Goal: Task Accomplishment & Management: Manage account settings

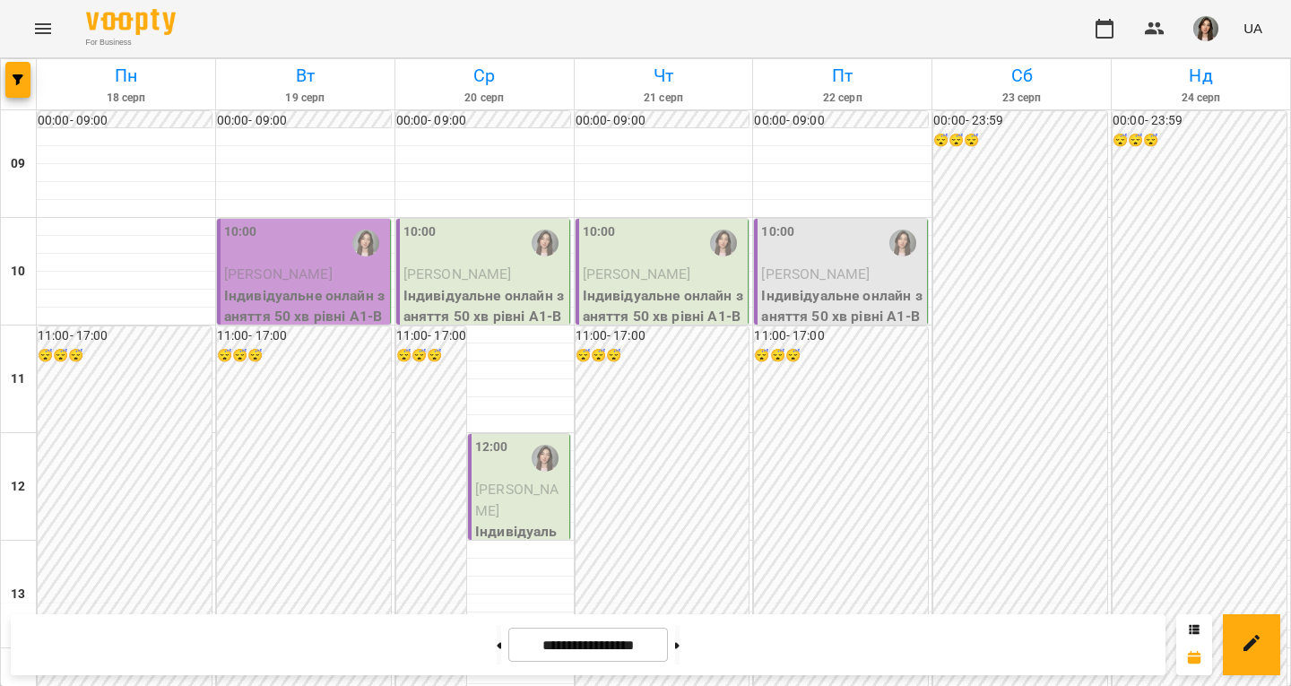
click at [268, 238] on div "10:00" at bounding box center [305, 242] width 162 height 41
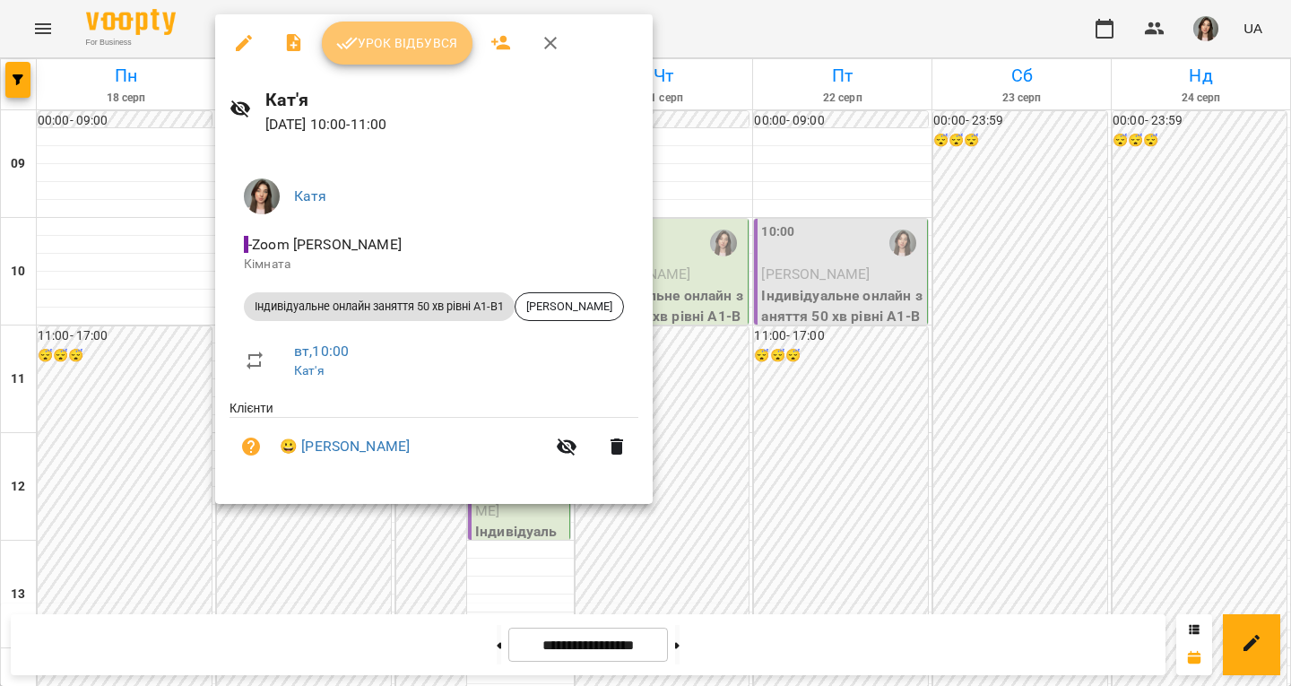
click at [373, 41] on span "Урок відбувся" at bounding box center [397, 43] width 122 height 22
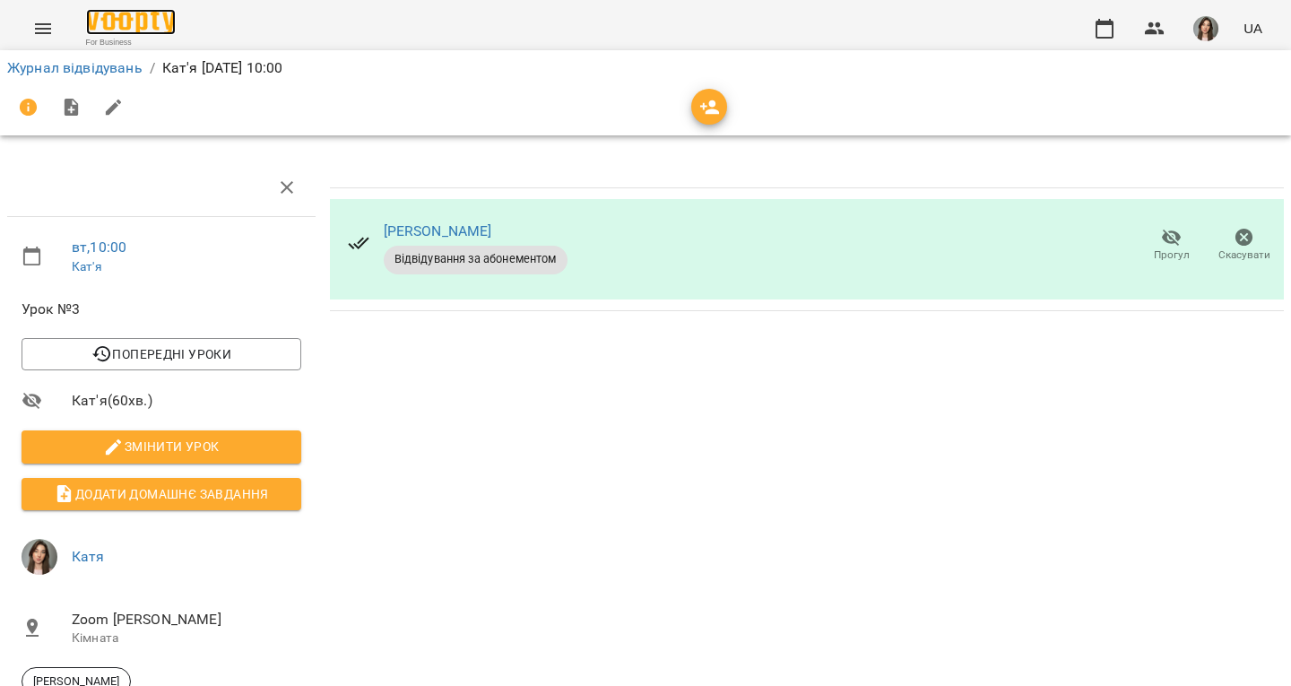
click at [151, 23] on img at bounding box center [131, 22] width 90 height 26
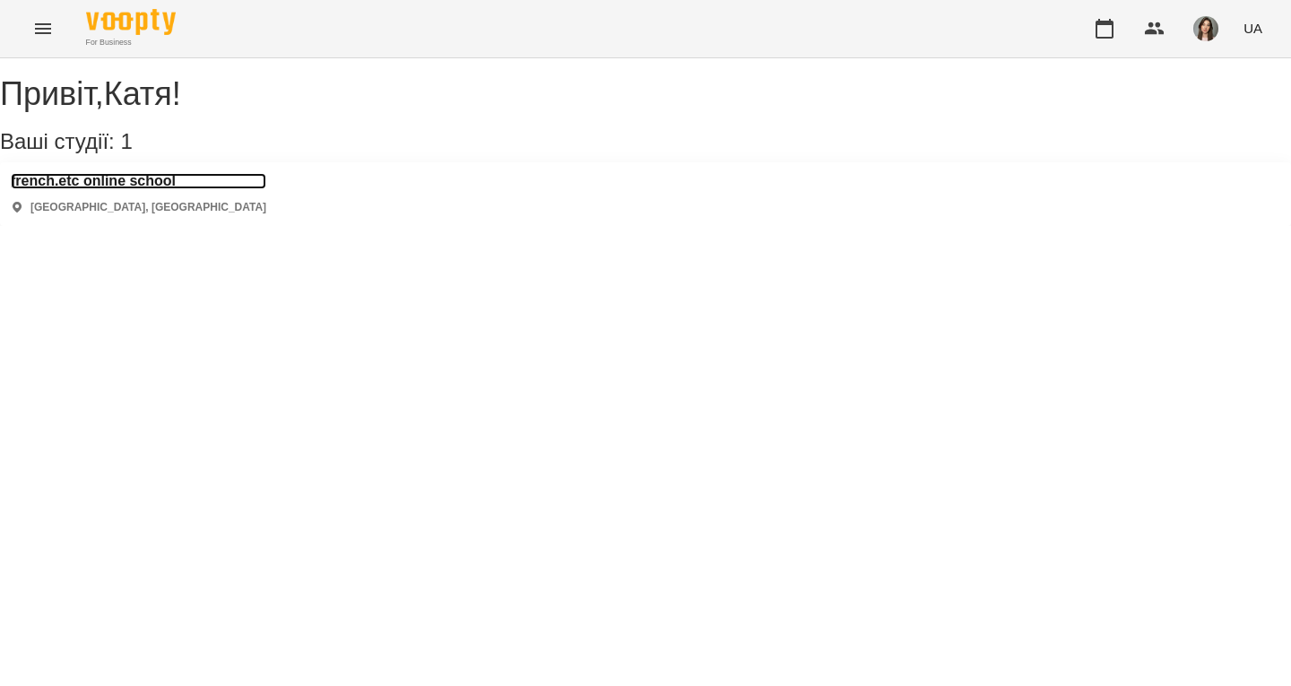
click at [168, 189] on h3 "french.etc online school" at bounding box center [138, 181] width 255 height 16
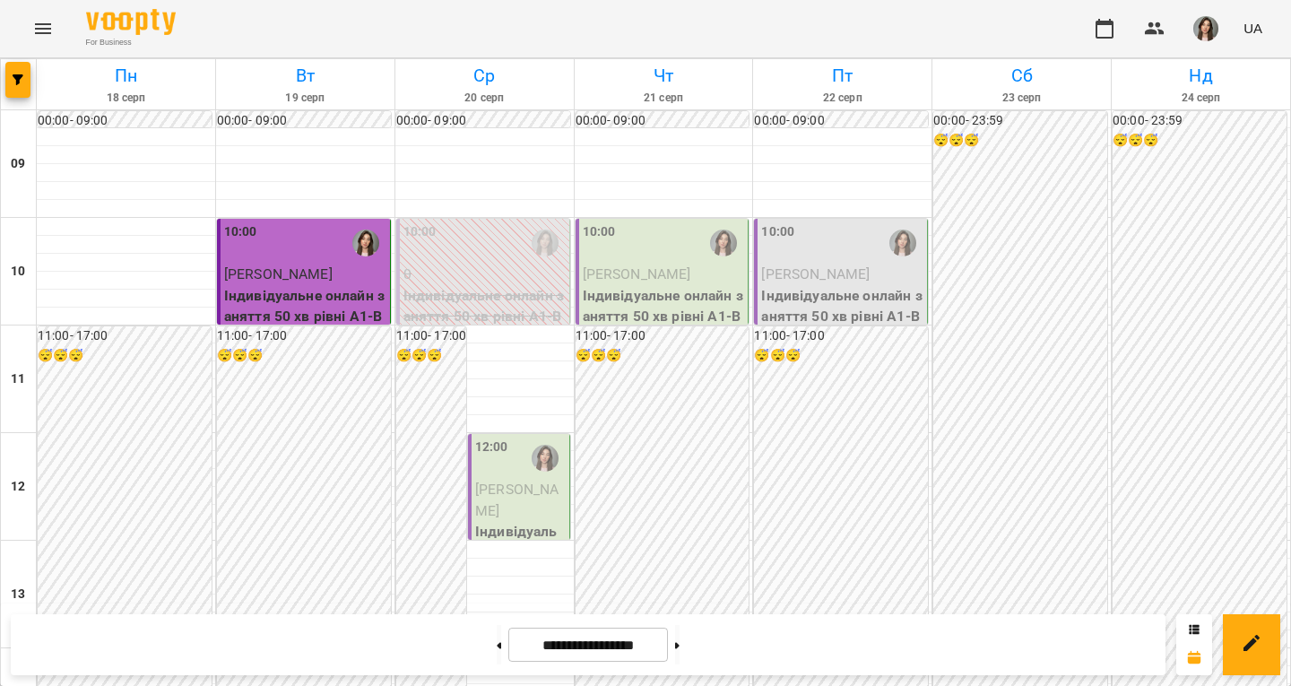
click at [508, 473] on div "12:00" at bounding box center [520, 457] width 91 height 41
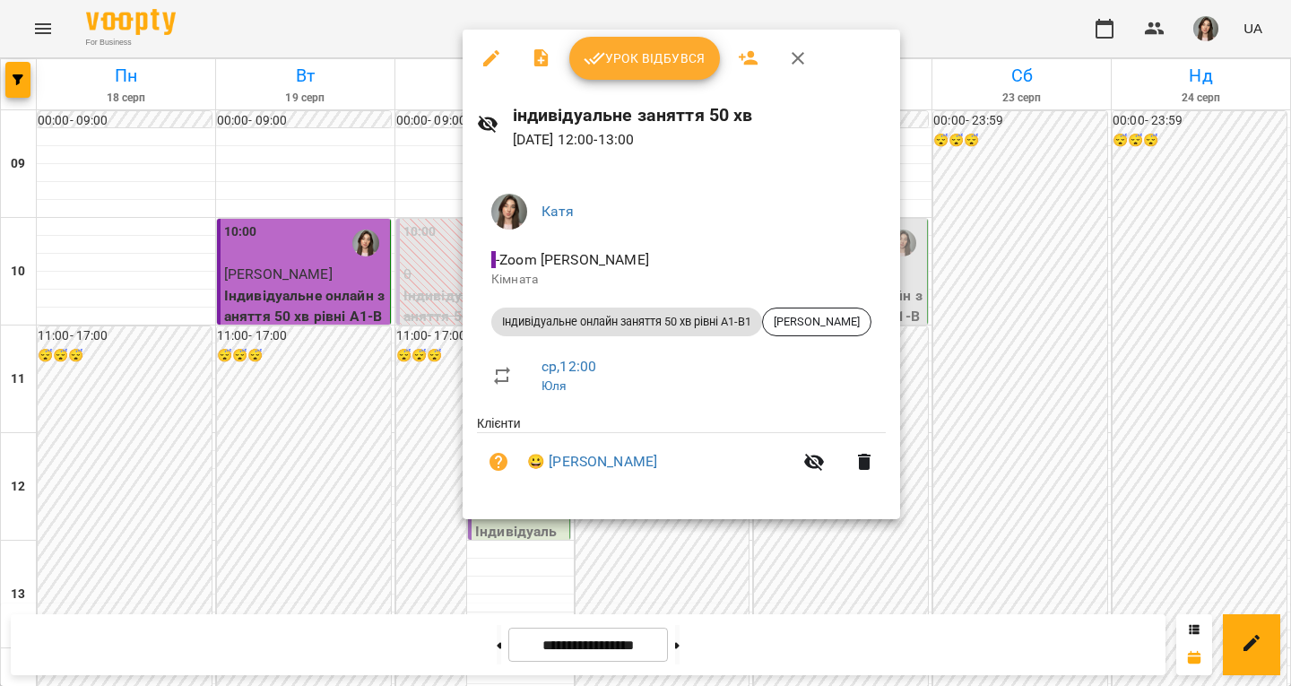
click at [412, 446] on div at bounding box center [645, 343] width 1291 height 686
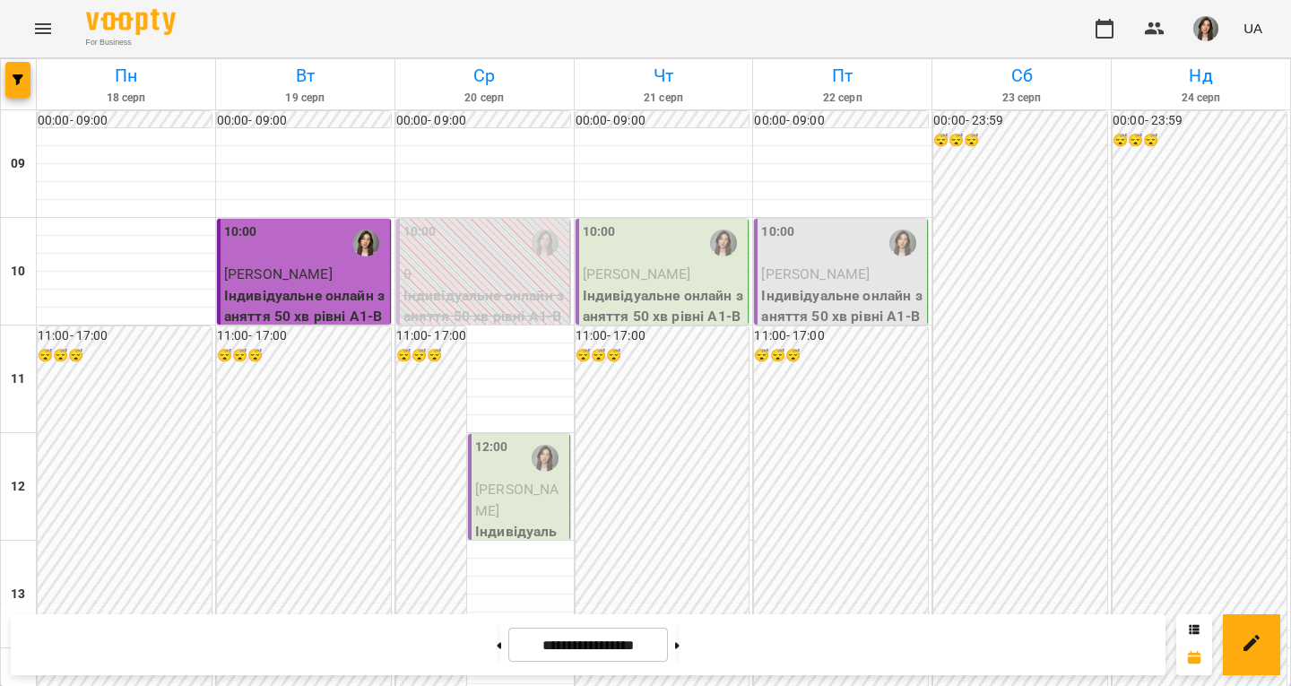
scroll to position [269, 0]
click at [525, 479] on p "[PERSON_NAME]" at bounding box center [520, 500] width 91 height 42
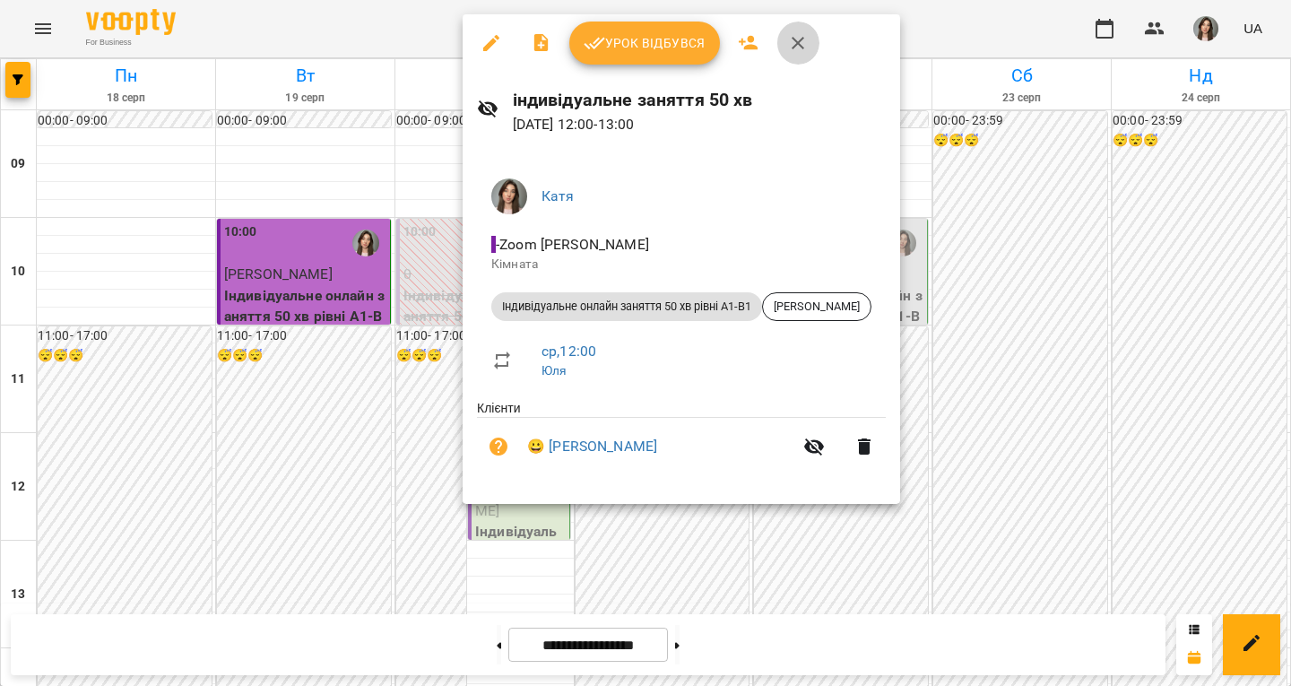
click at [802, 42] on icon "button" at bounding box center [798, 43] width 22 height 22
